Goal: Transaction & Acquisition: Subscribe to service/newsletter

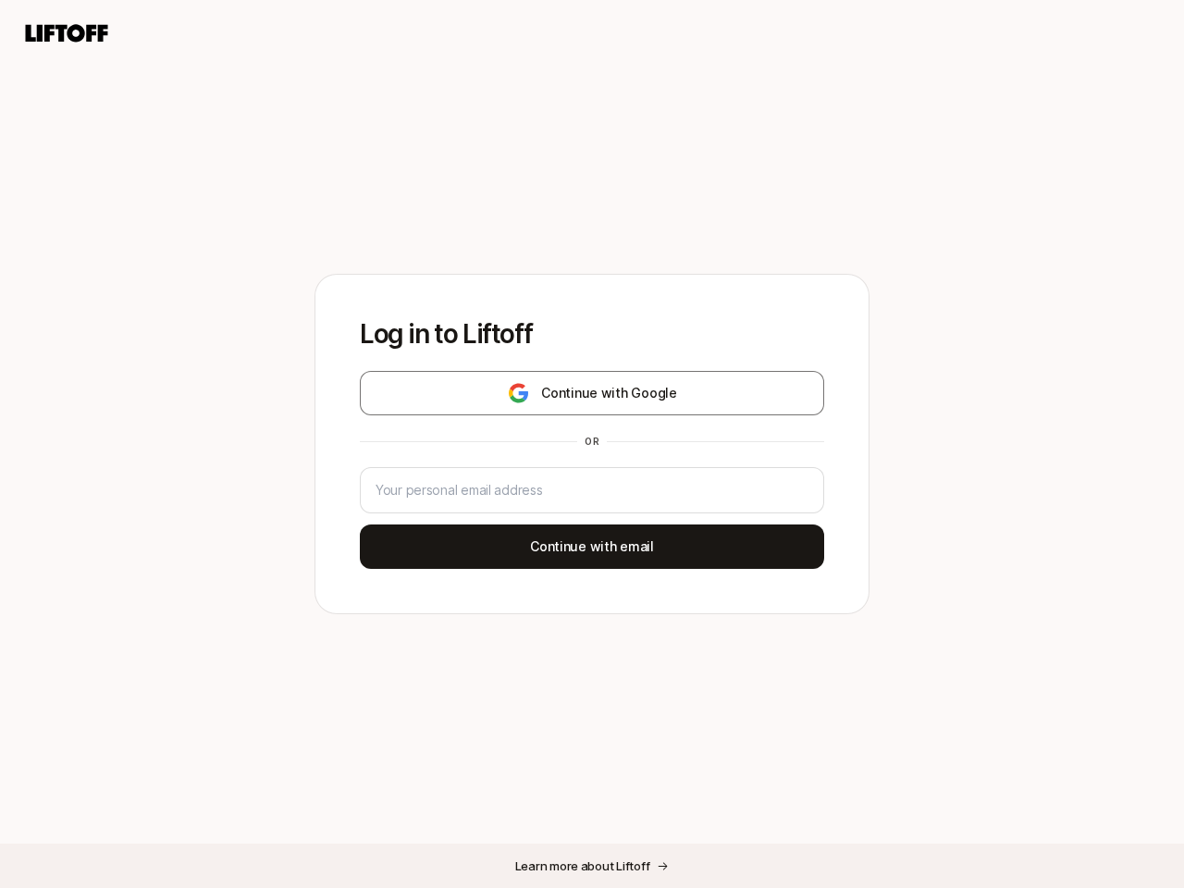
click at [592, 444] on div "or" at bounding box center [592, 441] width 30 height 15
click at [67, 33] on icon at bounding box center [66, 33] width 89 height 26
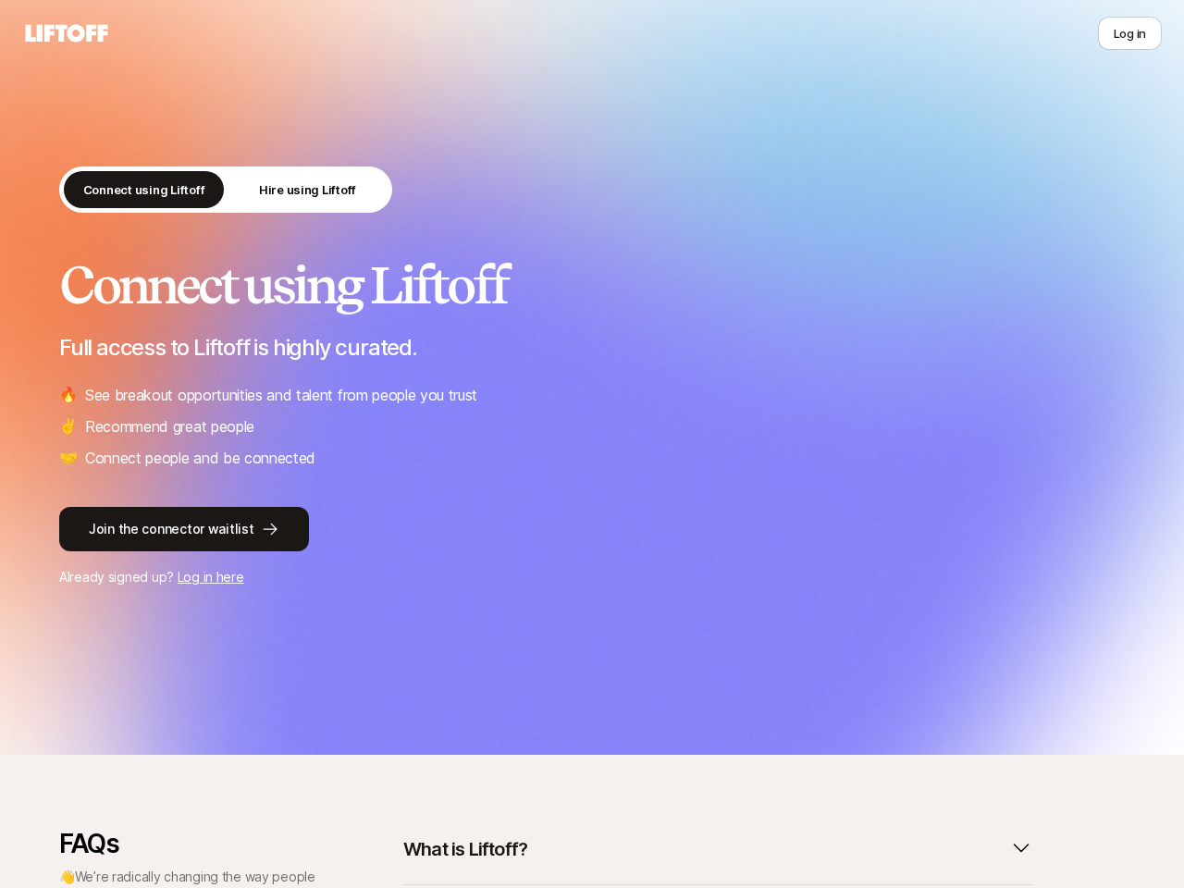
click at [592, 393] on li "🔥 See breakout opportunities and talent from people you trust" at bounding box center [591, 395] width 1065 height 24
click at [592, 546] on link "Join the connector waitlist" at bounding box center [591, 529] width 1065 height 44
